Goal: Check status

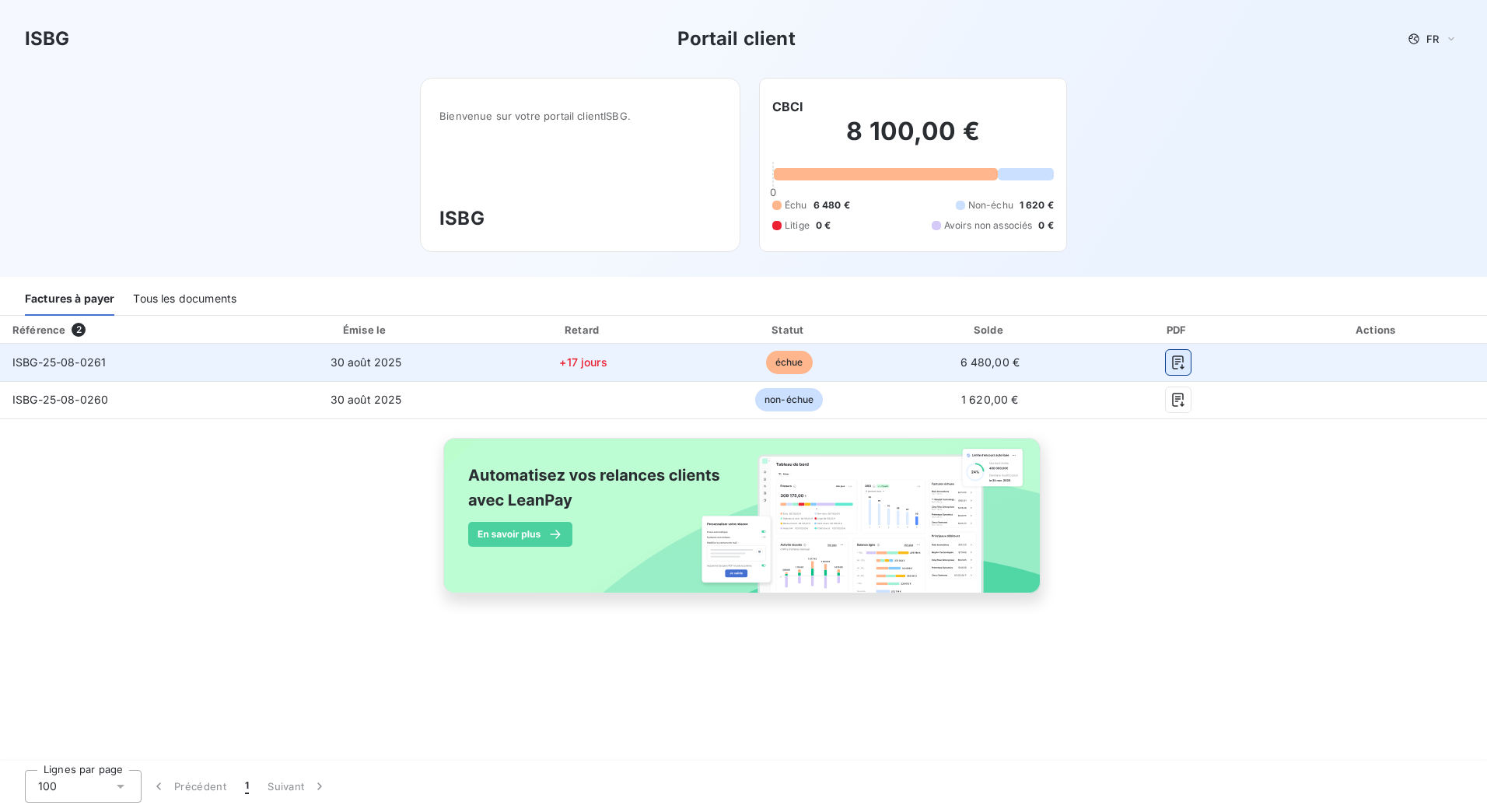
click at [1183, 361] on icon "button" at bounding box center [1178, 362] width 16 height 16
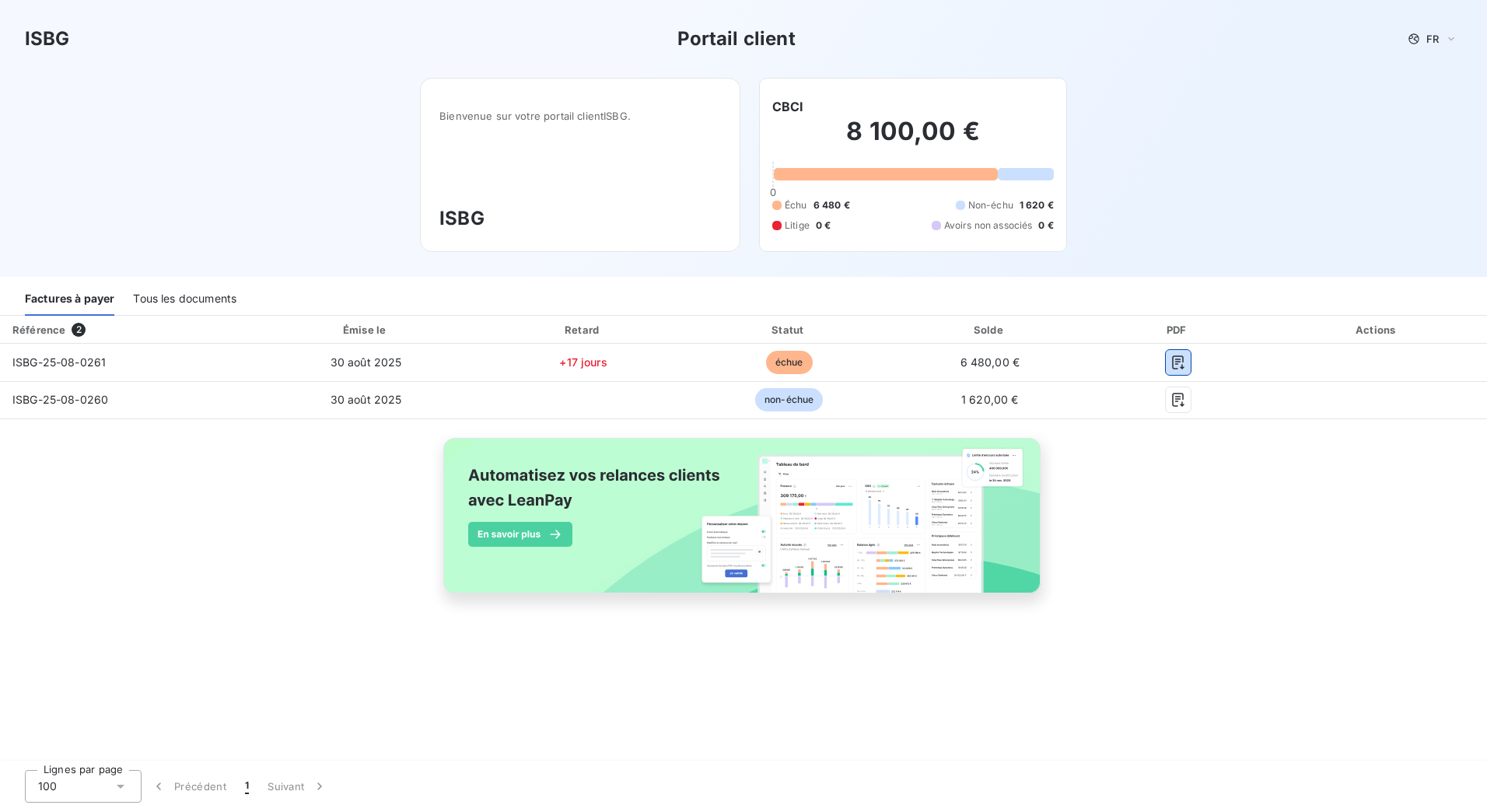
click at [219, 300] on div "Tous les documents" at bounding box center [184, 300] width 103 height 33
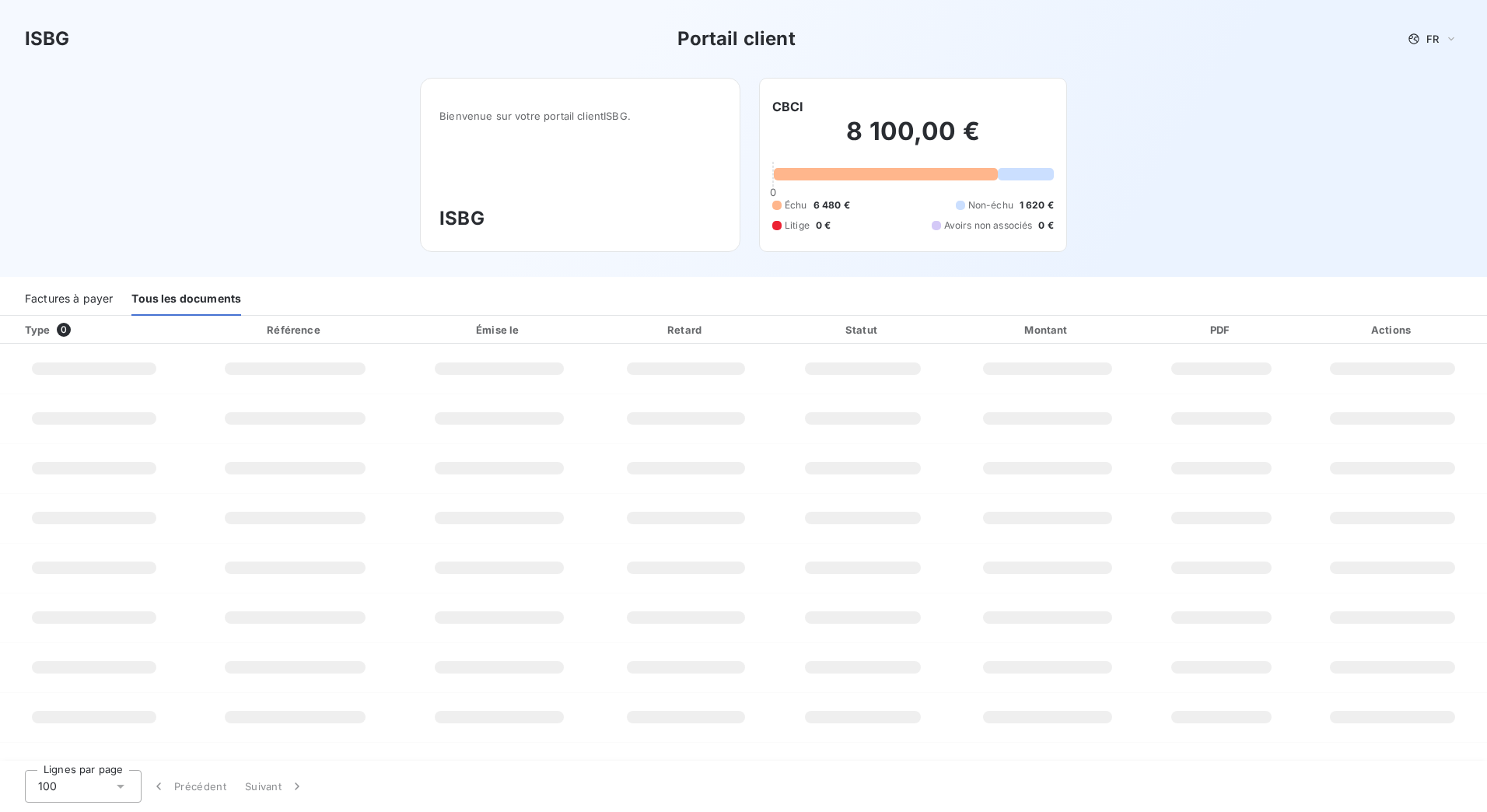
click at [68, 295] on div "Factures à payer" at bounding box center [68, 300] width 88 height 33
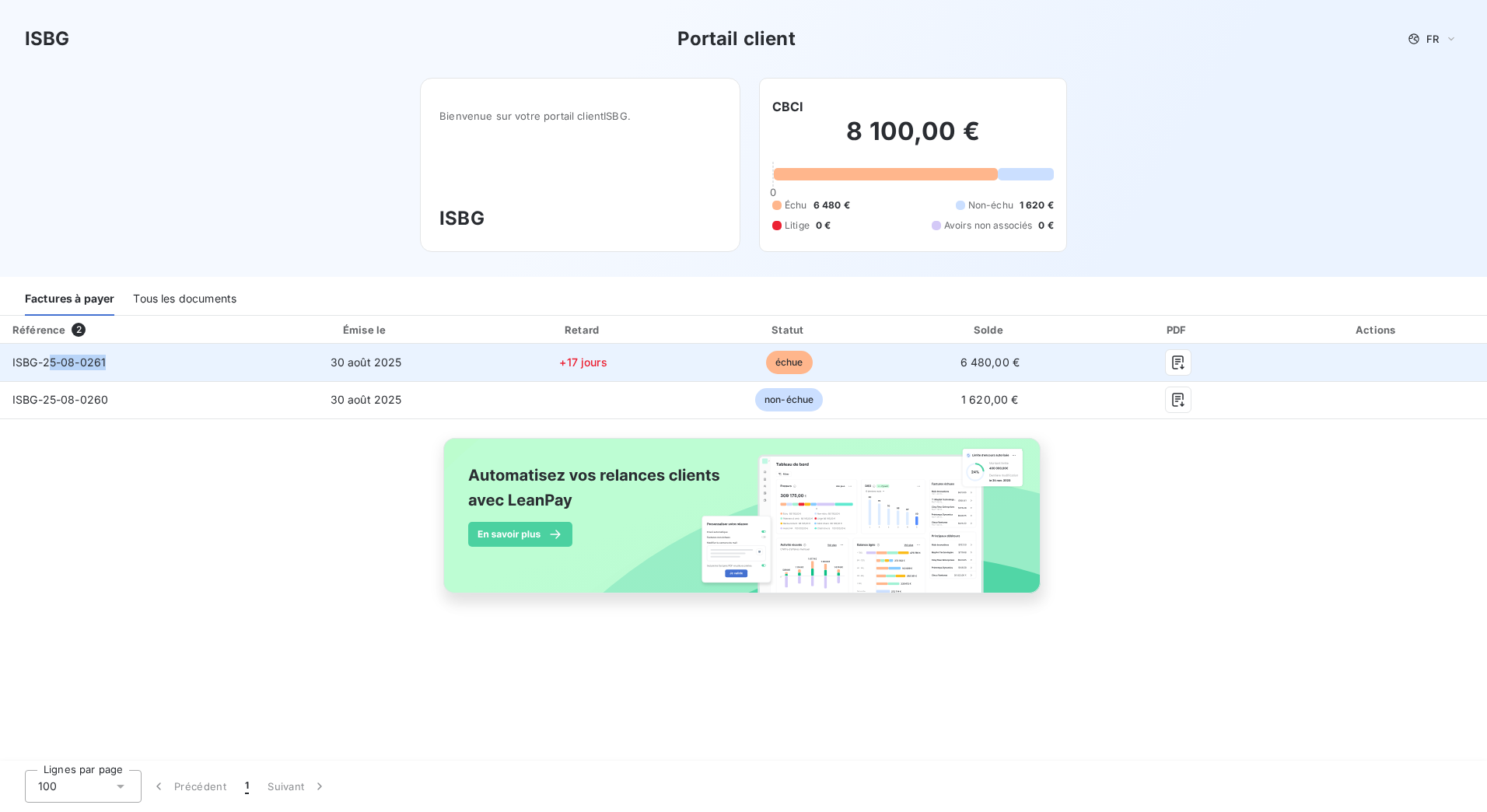
drag, startPoint x: 48, startPoint y: 364, endPoint x: 139, endPoint y: 356, distance: 91.4
click at [139, 356] on td "ISBG-25-08-0261" at bounding box center [126, 362] width 253 height 37
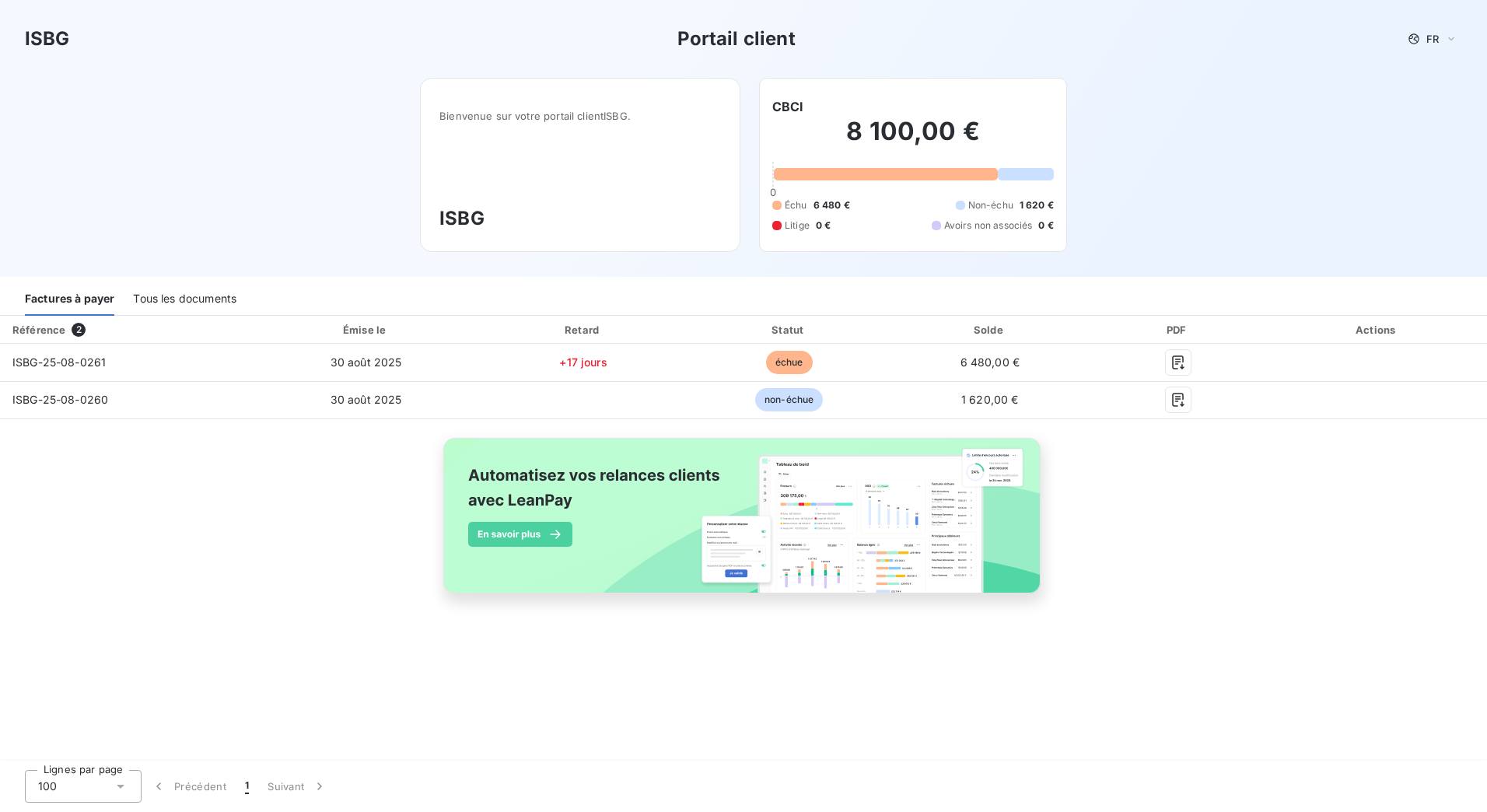
drag, startPoint x: 139, startPoint y: 356, endPoint x: 163, endPoint y: 443, distance: 90.2
click at [163, 443] on div "Référence 2 Émise le Retard Statut Solde PDF Actions ISBG-25-08-0261 [DATE] +17…" at bounding box center [744, 473] width 1487 height 314
click at [1098, 577] on div "Référence 2 Émise le Retard Statut Solde PDF Actions ISBG-25-08-0261 [DATE] +17…" at bounding box center [744, 473] width 1487 height 314
